Goal: Task Accomplishment & Management: Use online tool/utility

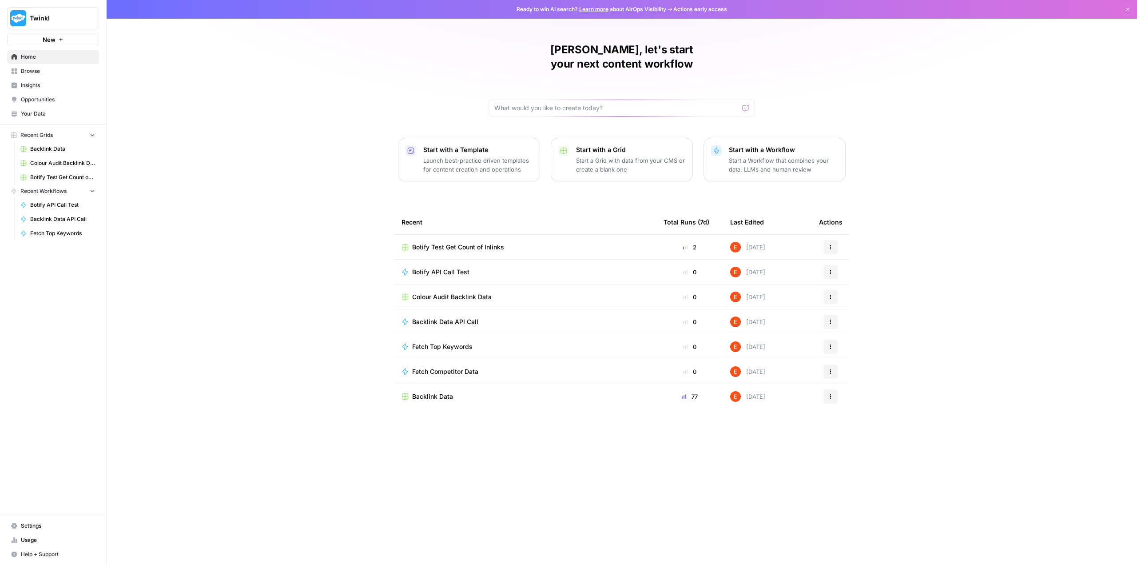
click at [447, 267] on span "Botify API Call Test" at bounding box center [440, 271] width 57 height 9
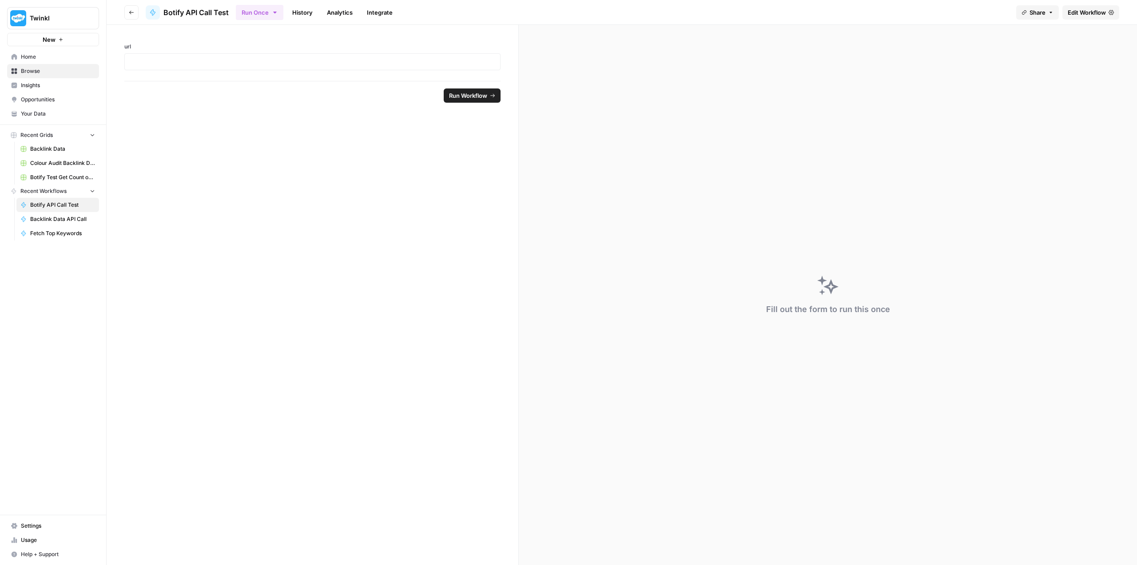
click at [127, 11] on button "Go back" at bounding box center [131, 12] width 14 height 14
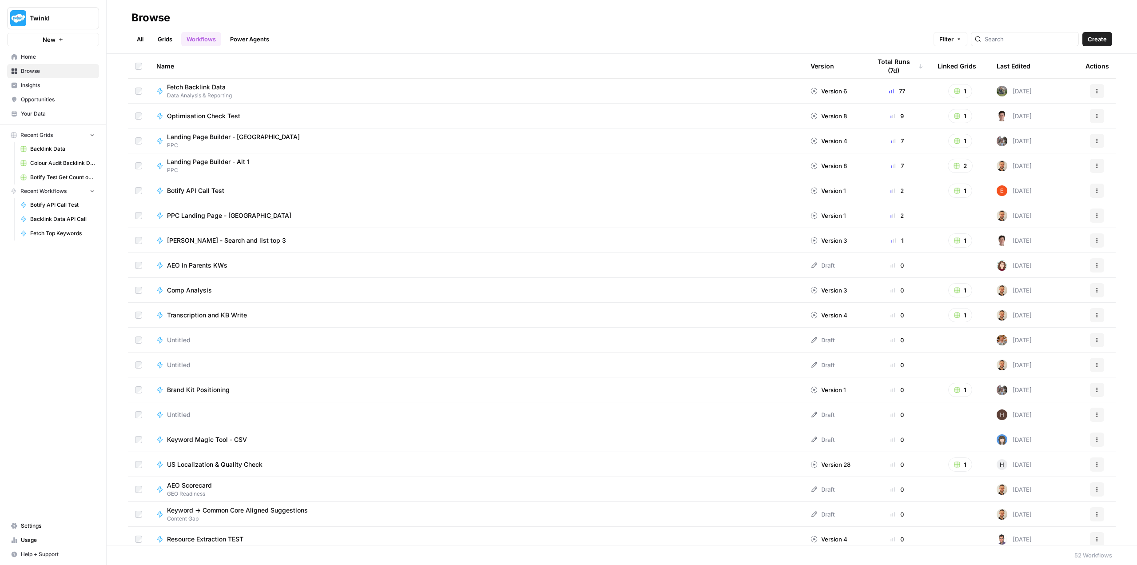
click at [223, 187] on span "Botify API Call Test" at bounding box center [195, 190] width 57 height 9
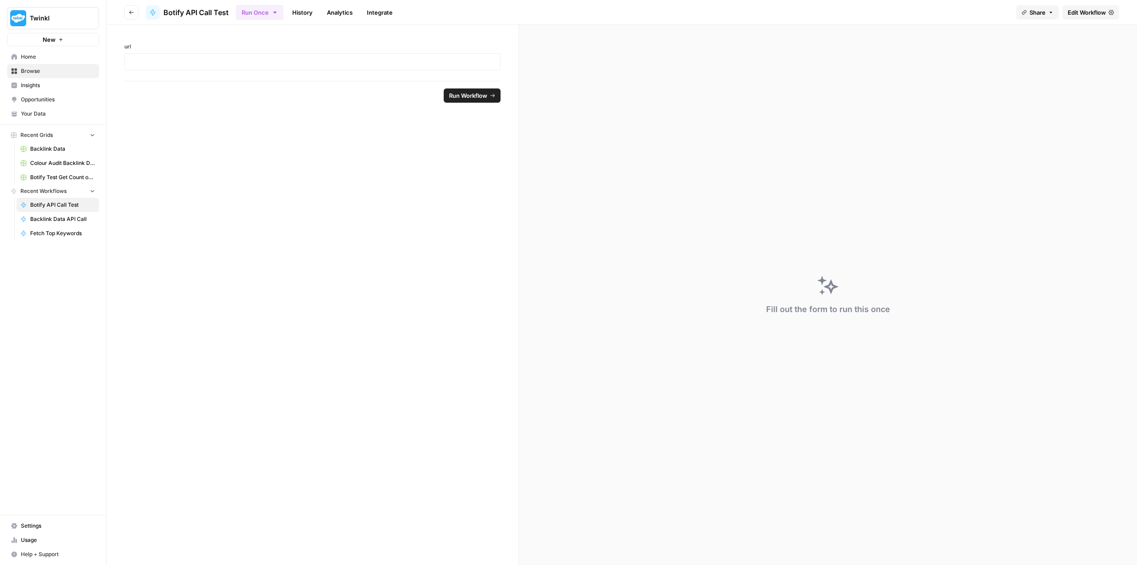
click at [1095, 14] on span "Edit Workflow" at bounding box center [1087, 12] width 38 height 9
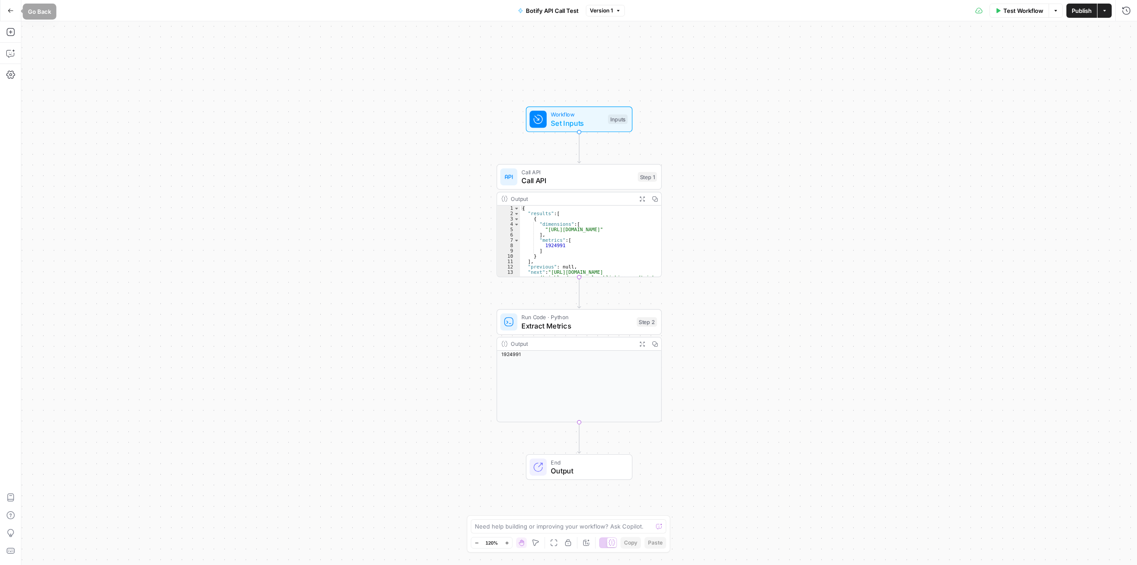
click at [8, 11] on icon "button" at bounding box center [11, 11] width 6 height 6
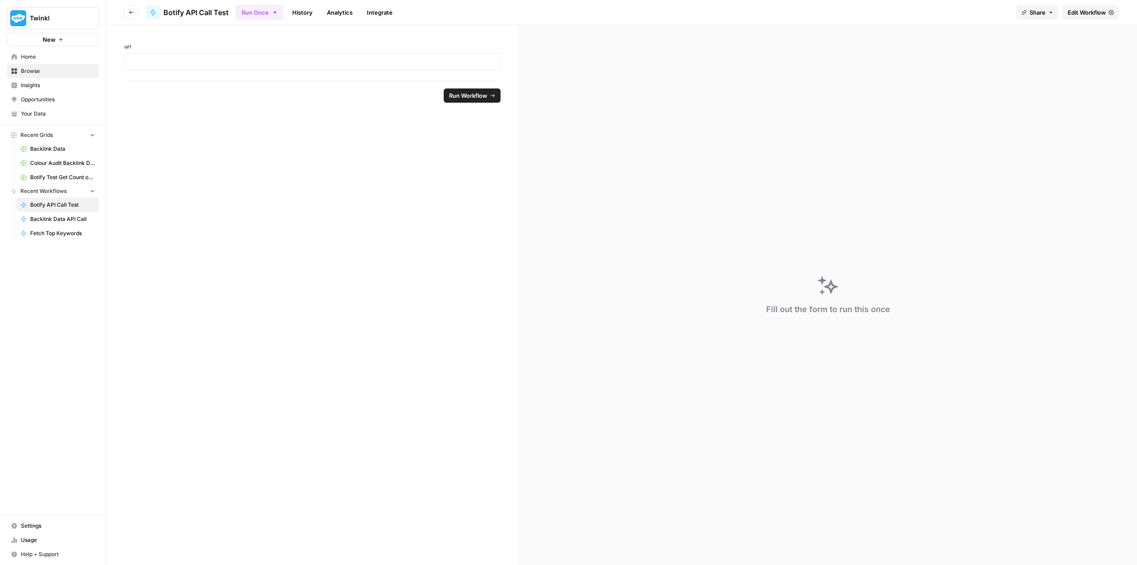
click at [129, 14] on icon "button" at bounding box center [131, 12] width 5 height 5
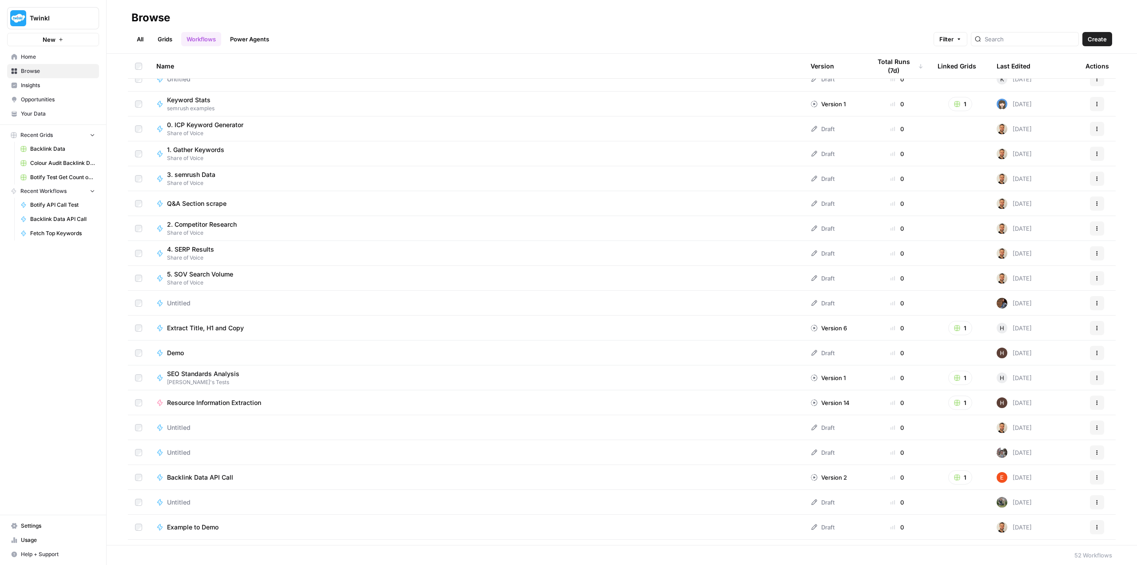
scroll to position [533, 0]
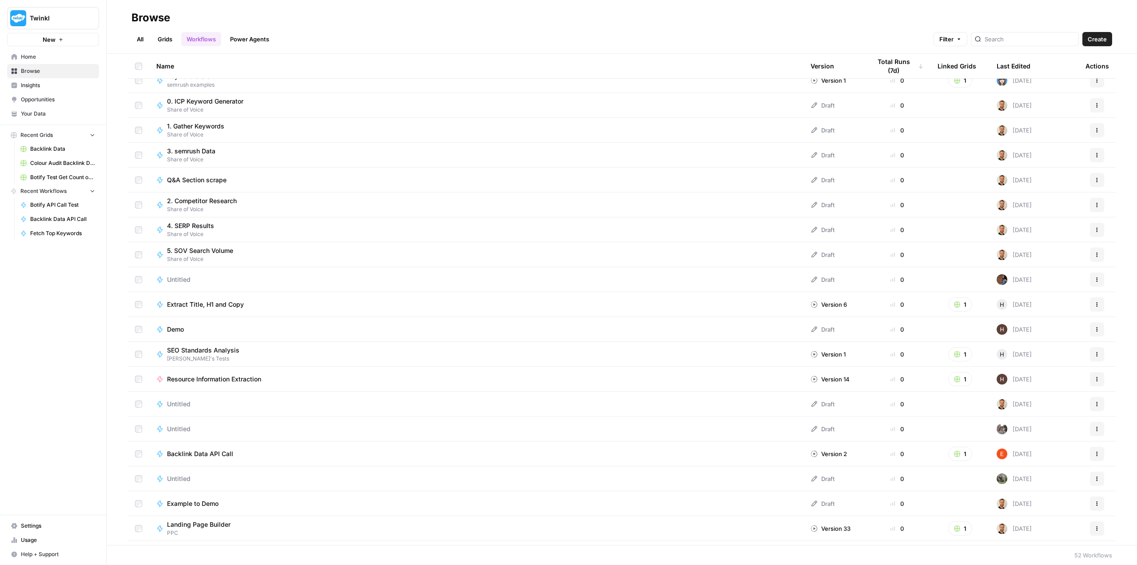
click at [261, 456] on div "Backlink Data API Call" at bounding box center [476, 453] width 640 height 9
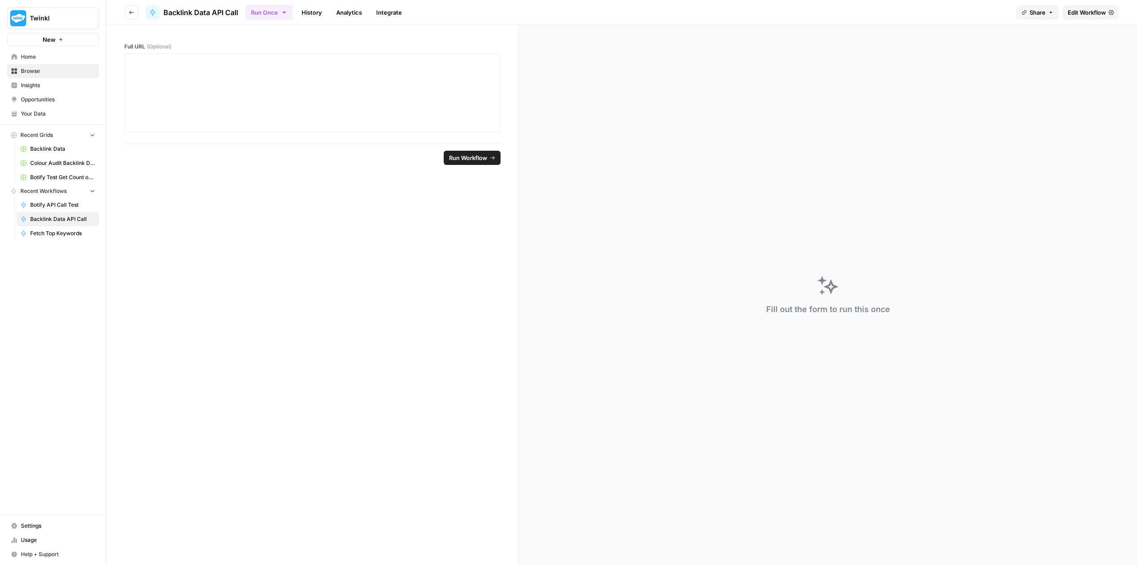
click at [1078, 11] on span "Edit Workflow" at bounding box center [1087, 12] width 38 height 9
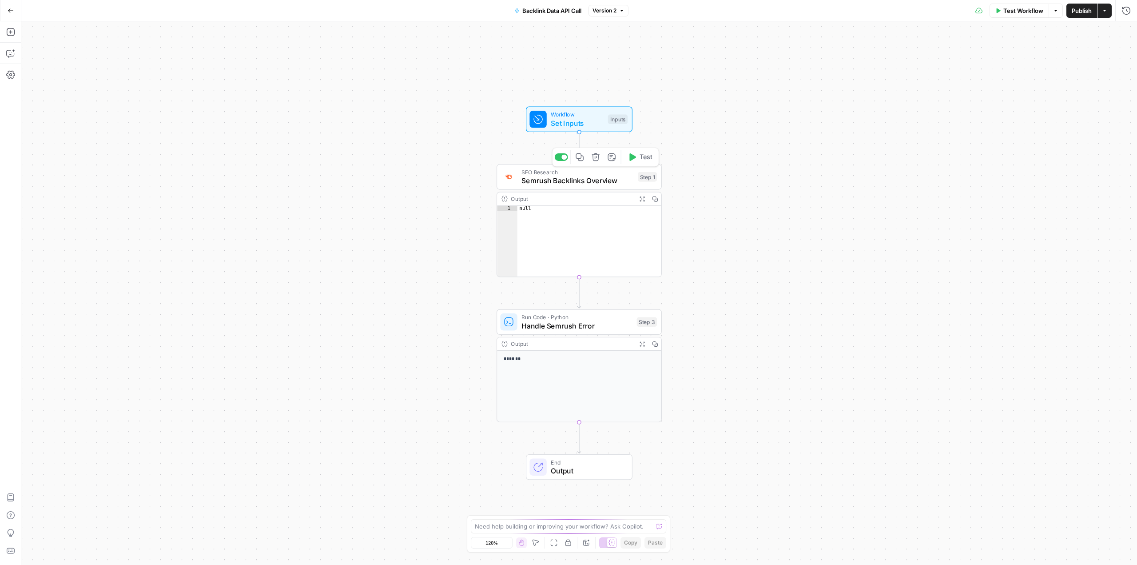
click at [530, 185] on span "Semrush Backlinks Overview" at bounding box center [578, 180] width 112 height 11
